Goal: Navigation & Orientation: Find specific page/section

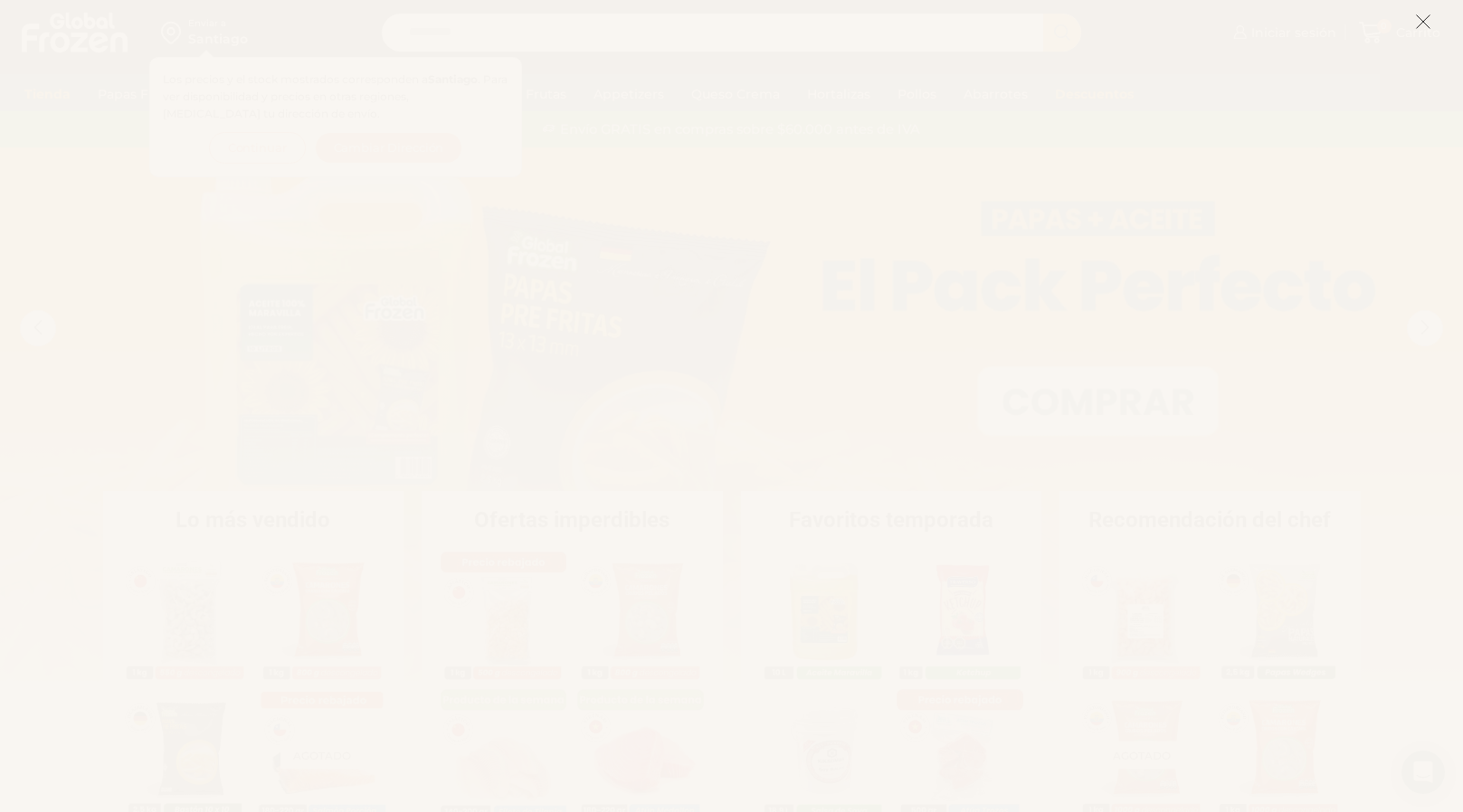
click at [1417, 22] on icon at bounding box center [1423, 22] width 16 height 16
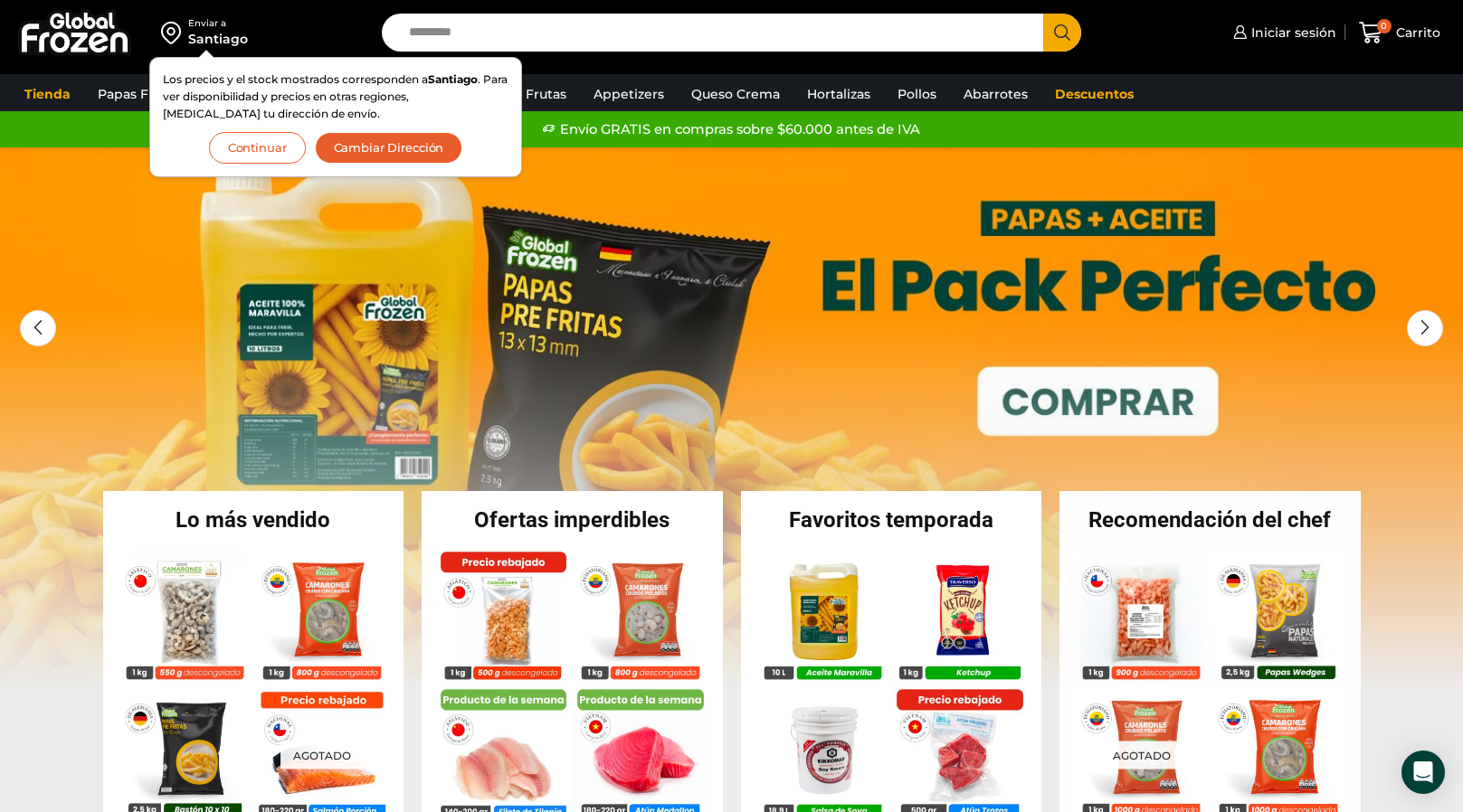
click at [265, 148] on button "Continuar" at bounding box center [258, 148] width 97 height 32
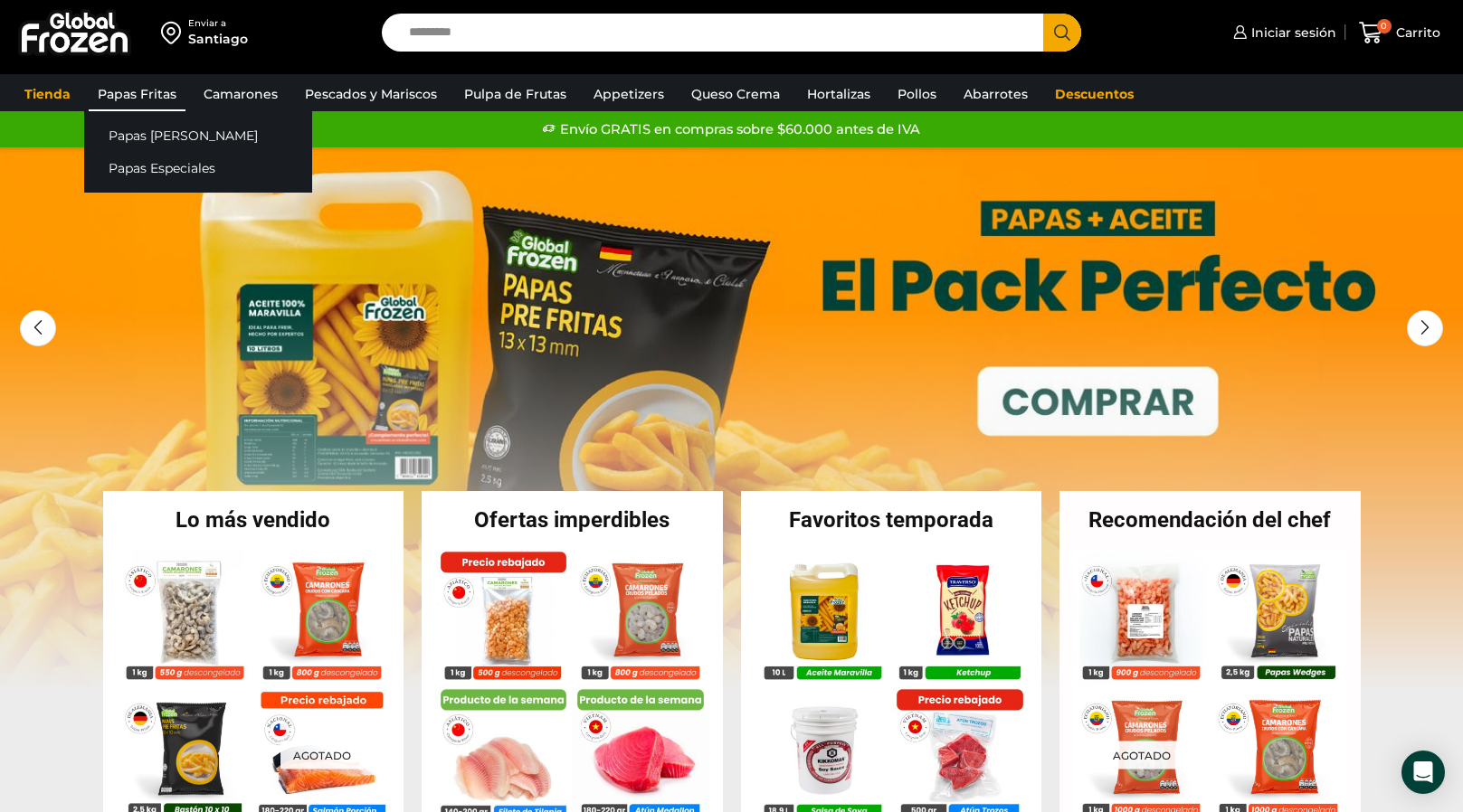
click at [140, 98] on link "Papas Fritas" at bounding box center [137, 94] width 97 height 35
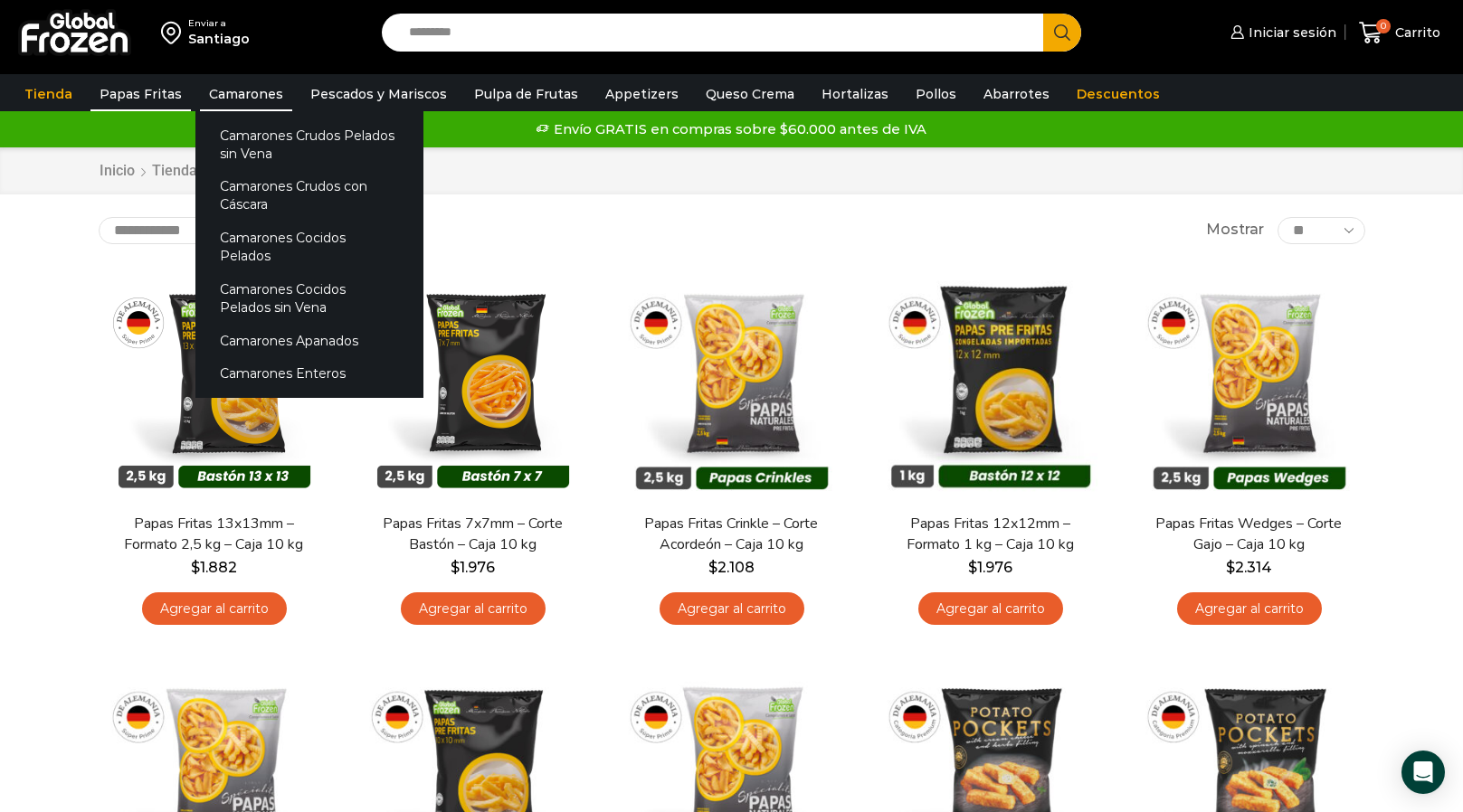
click at [219, 105] on link "Camarones" at bounding box center [246, 94] width 92 height 35
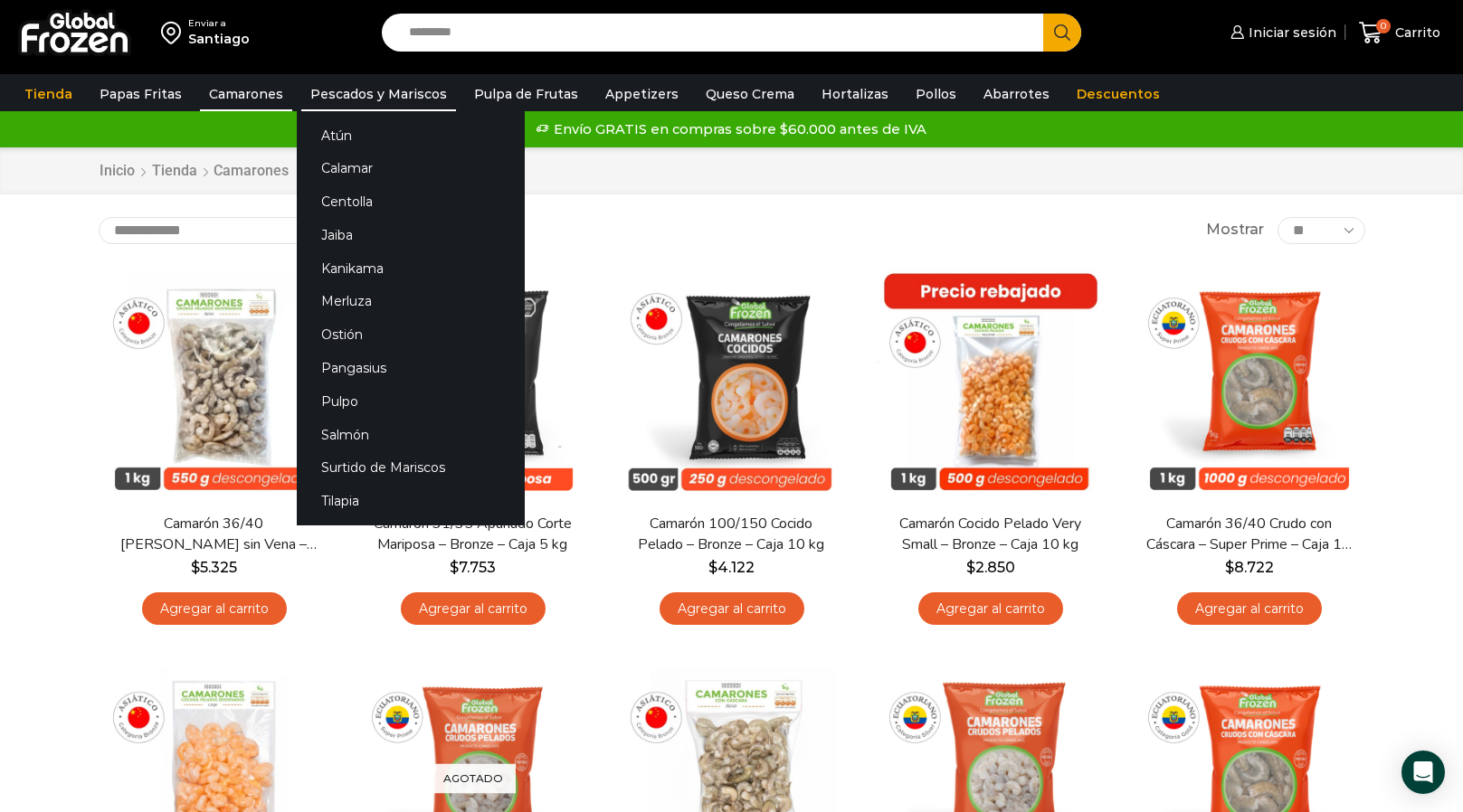
click at [382, 90] on link "Pescados y Mariscos" at bounding box center [379, 94] width 155 height 35
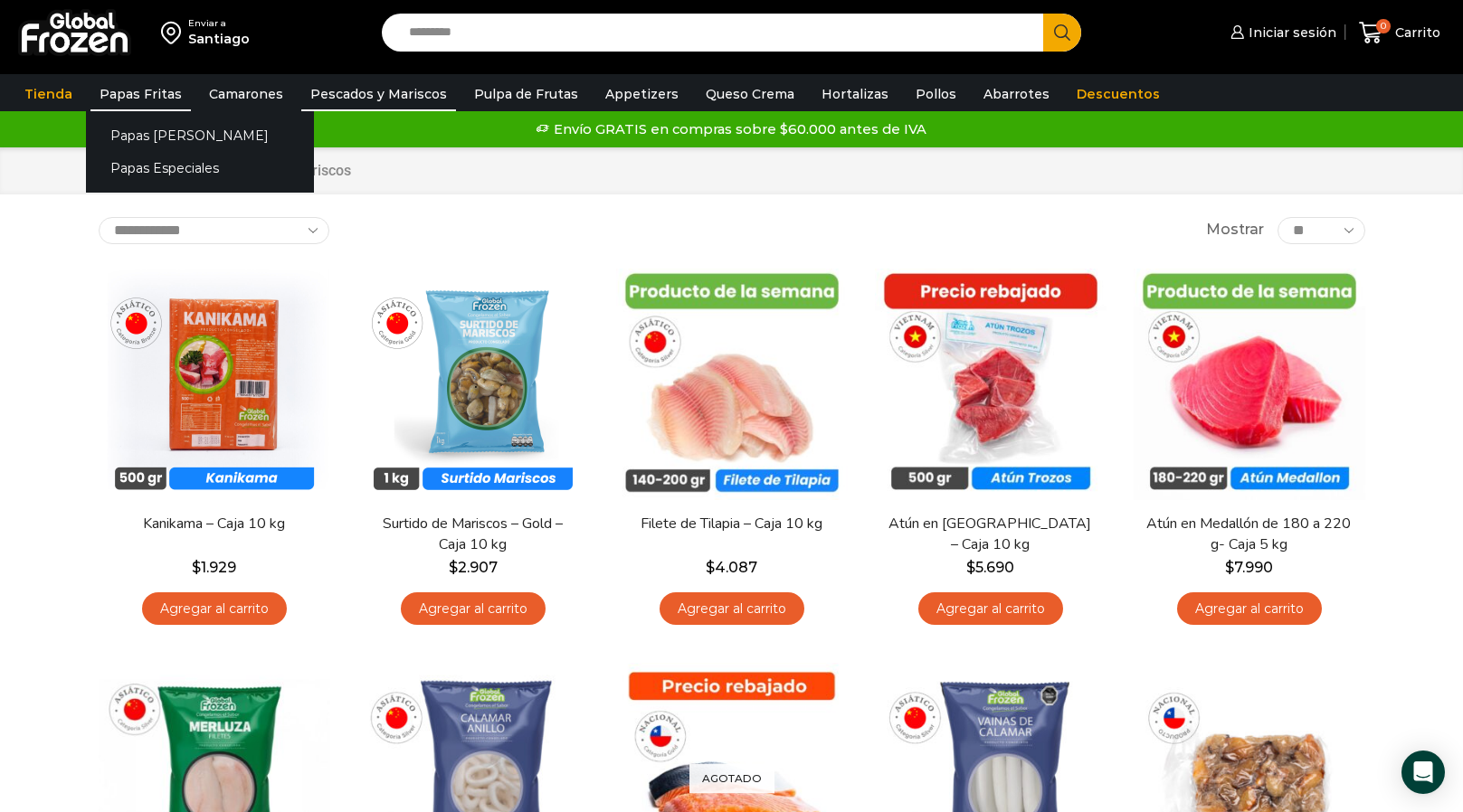
click at [155, 94] on link "Papas Fritas" at bounding box center [140, 94] width 100 height 35
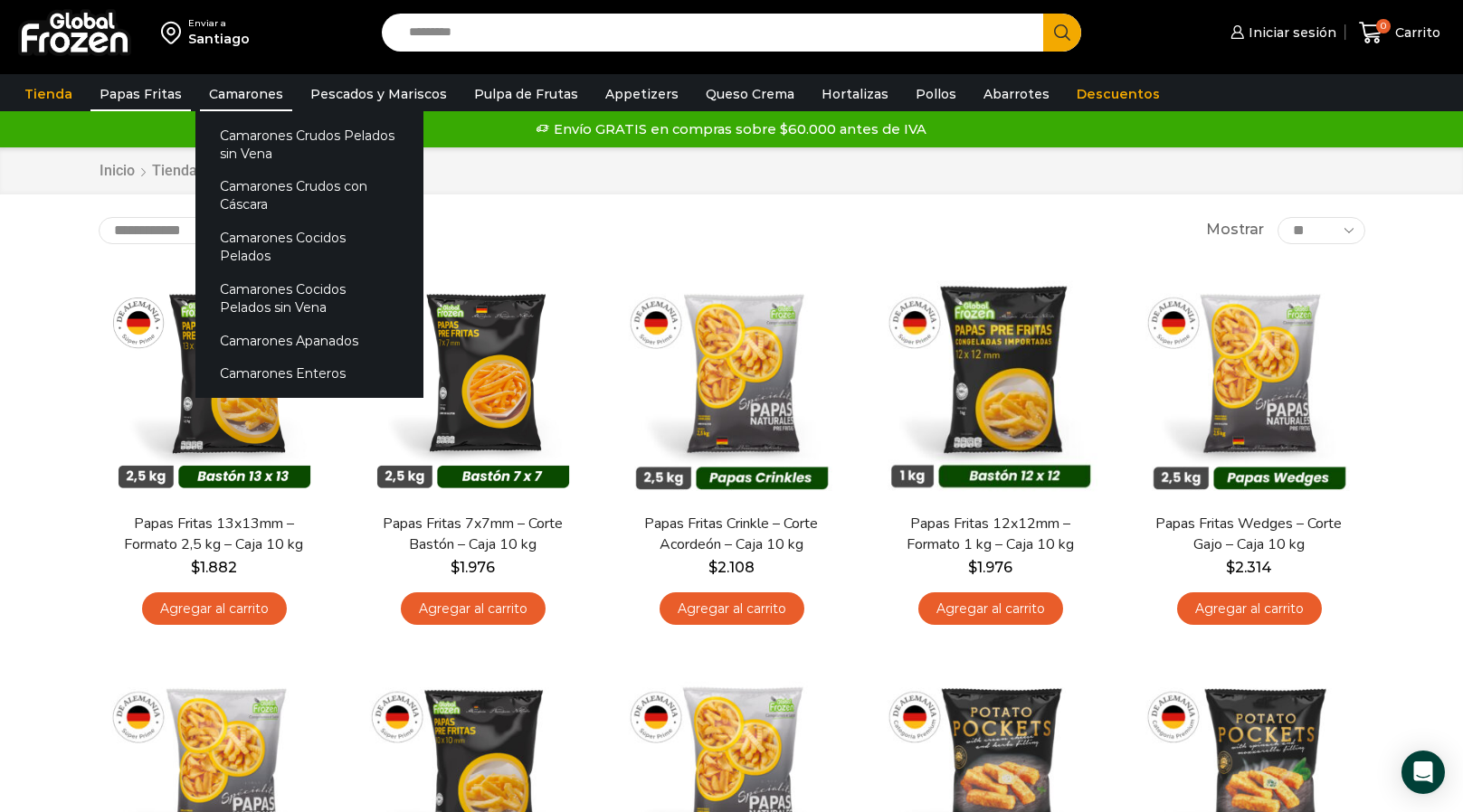
click at [240, 98] on link "Camarones" at bounding box center [246, 94] width 92 height 35
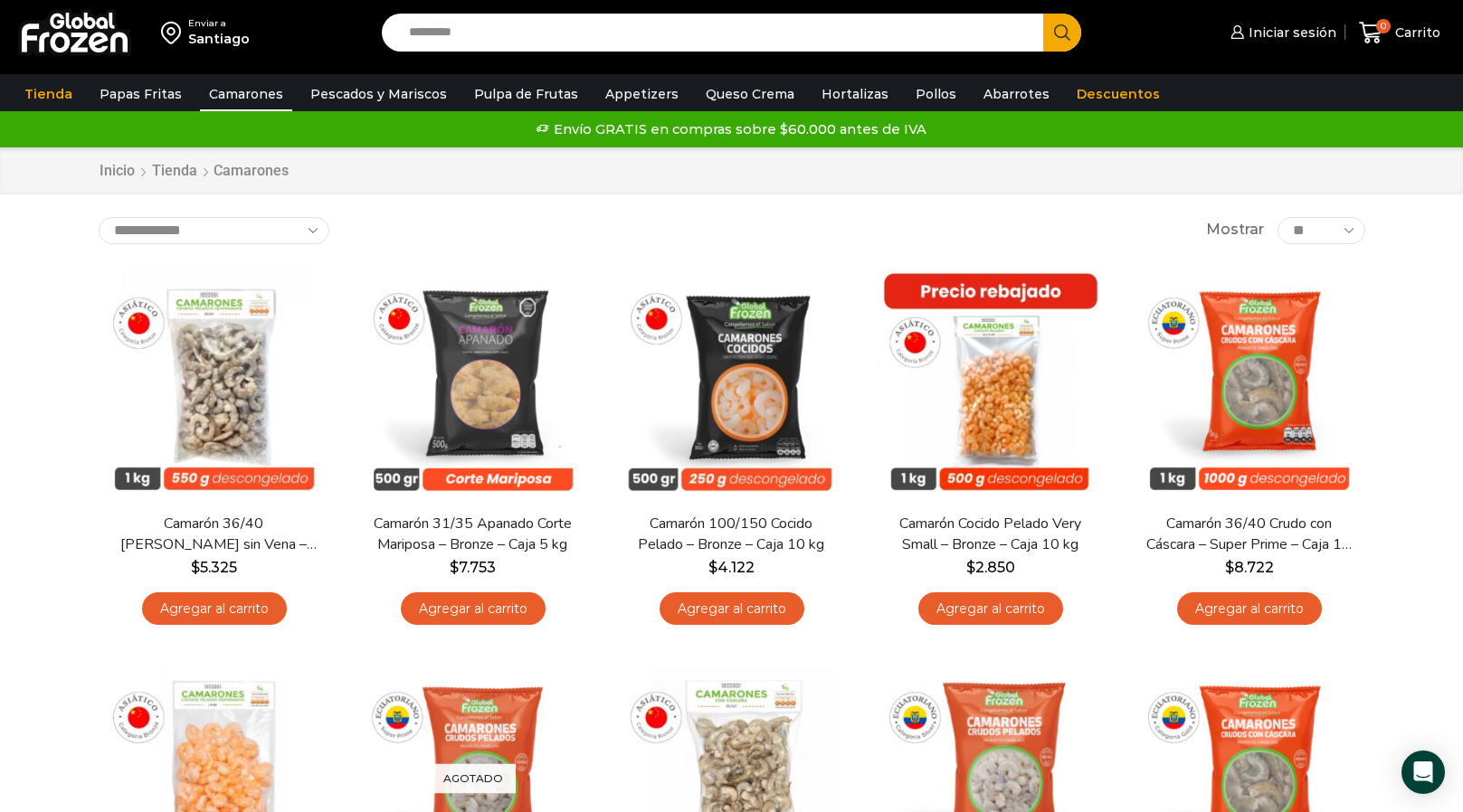
click at [317, 98] on link "Pescados y Mariscos" at bounding box center [379, 94] width 155 height 35
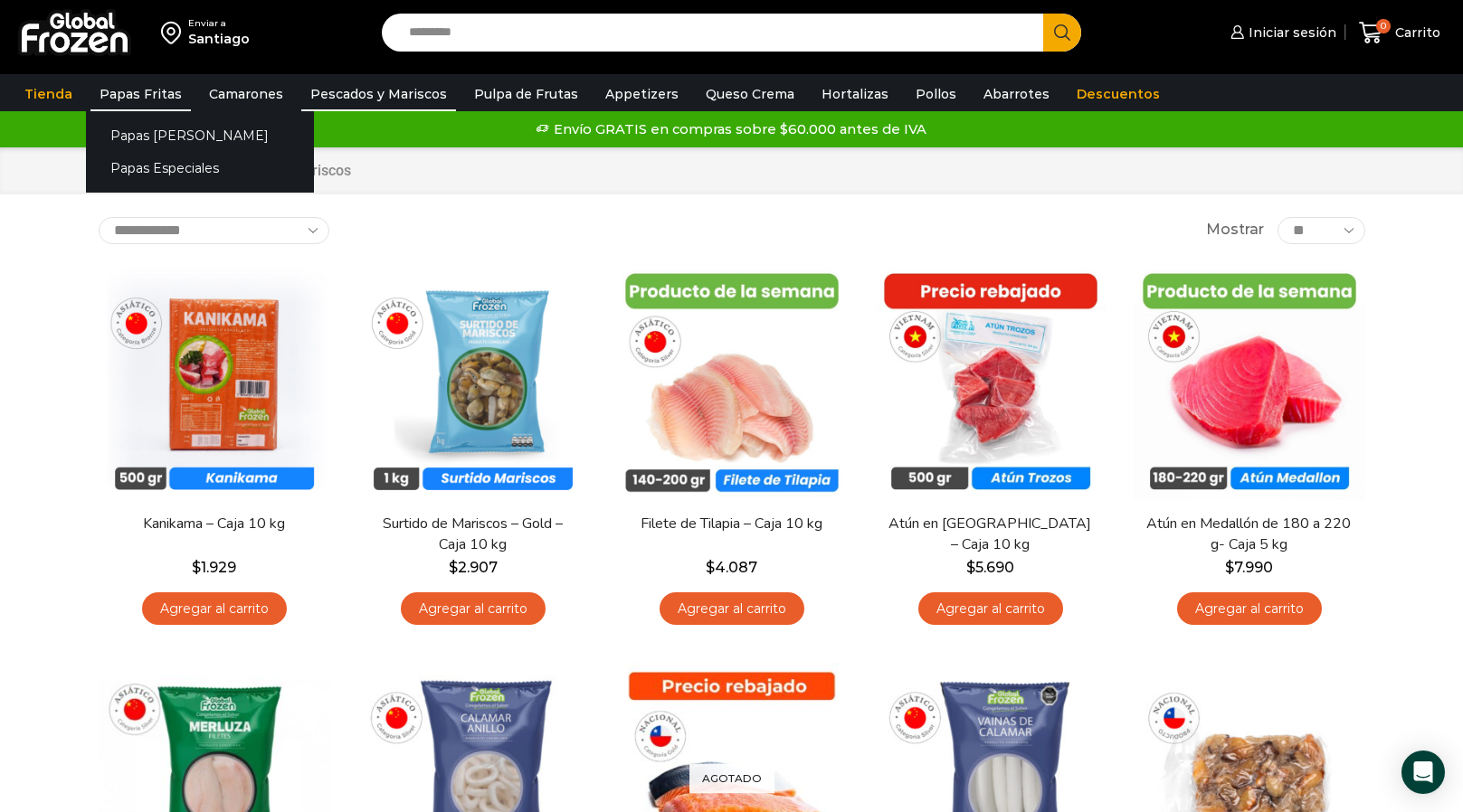
click at [158, 92] on link "Papas Fritas" at bounding box center [140, 94] width 100 height 35
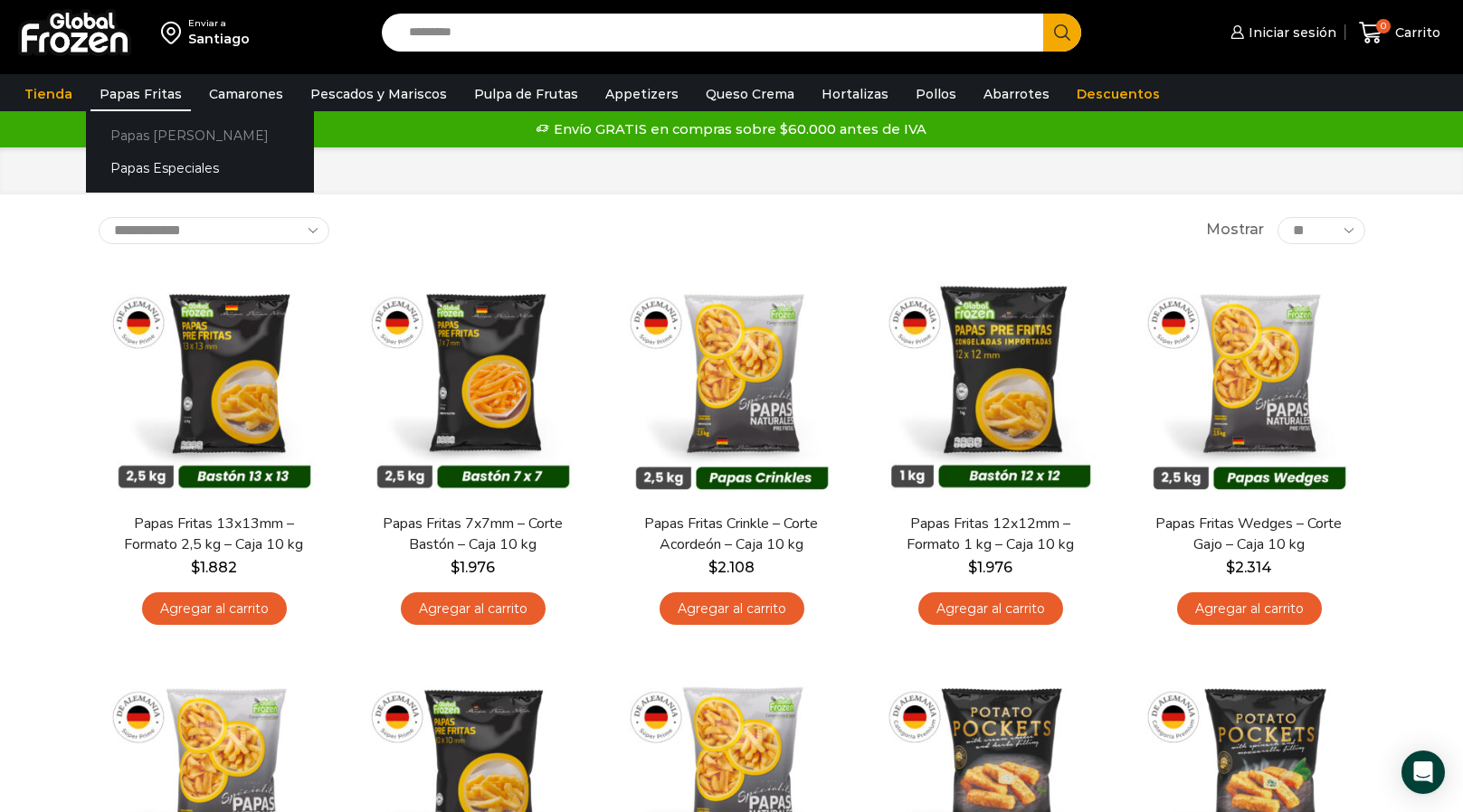
click at [146, 125] on link "Papas [PERSON_NAME]" at bounding box center [200, 135] width 228 height 34
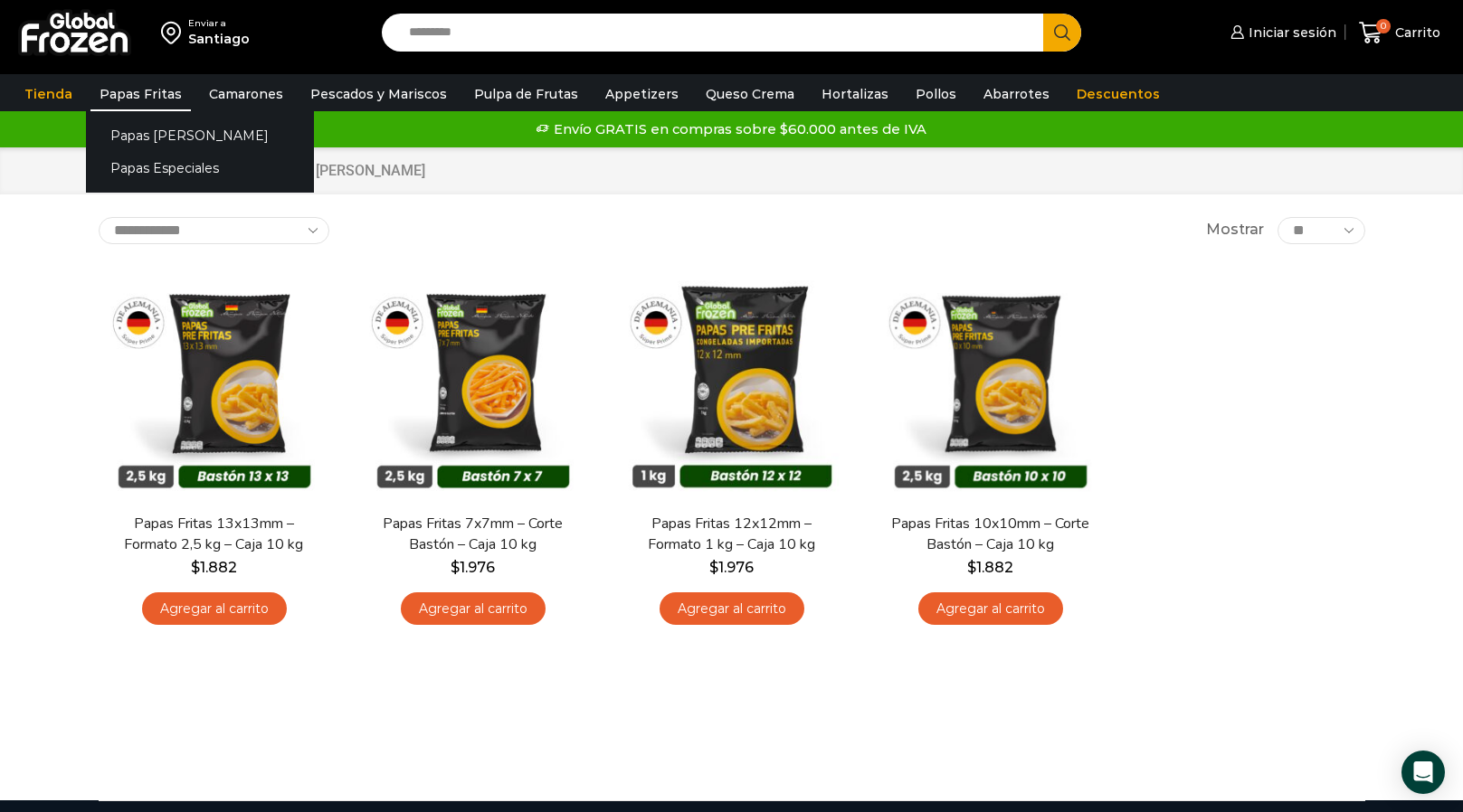
click at [154, 98] on link "Papas Fritas" at bounding box center [140, 94] width 100 height 35
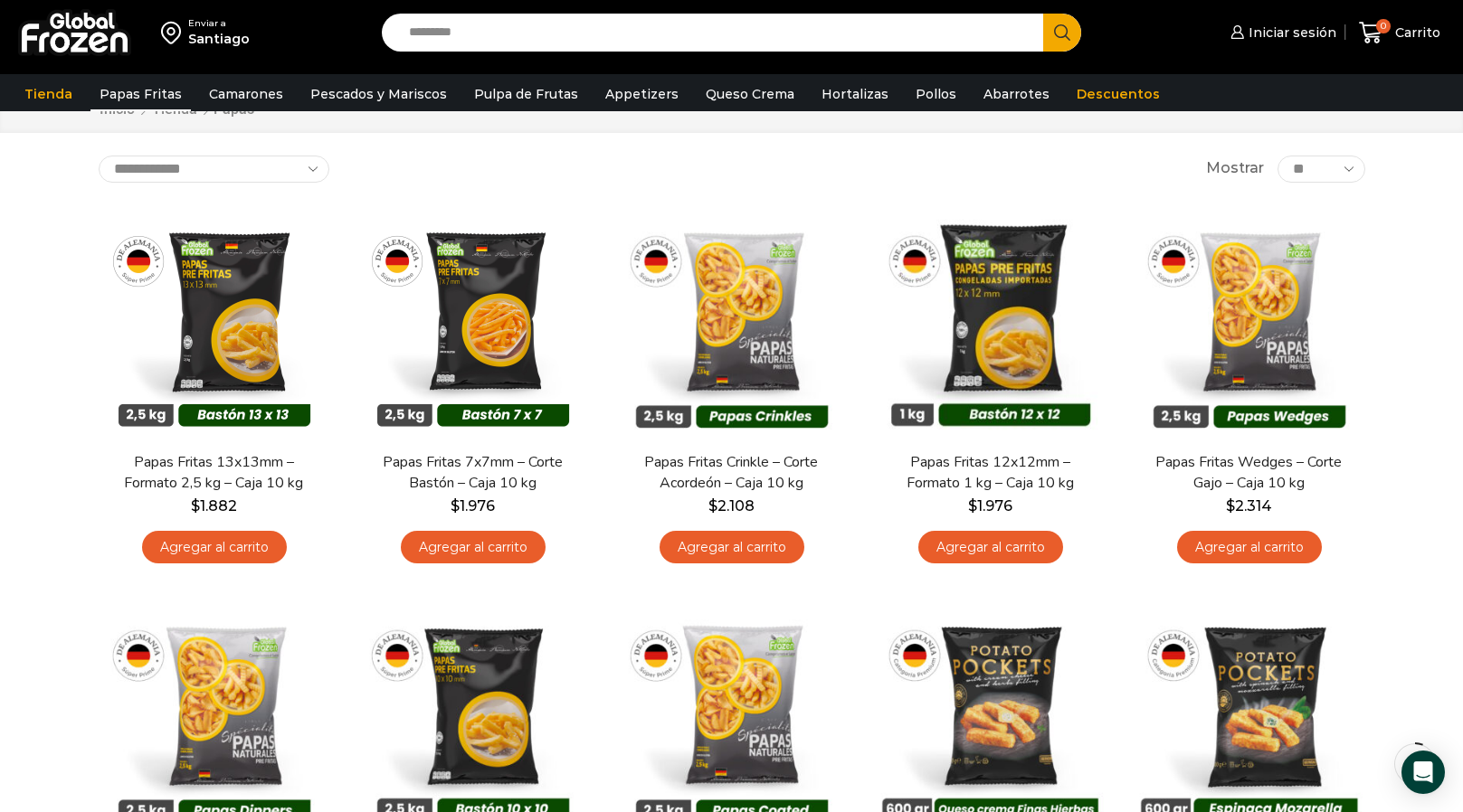
scroll to position [71, 0]
